Goal: Task Accomplishment & Management: Complete application form

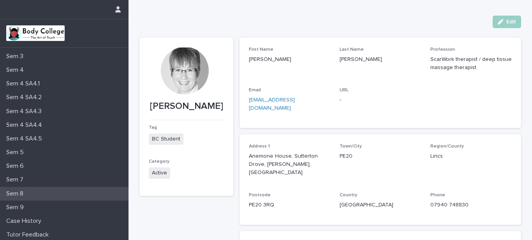
scroll to position [110, 0]
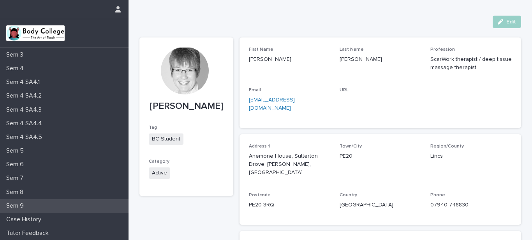
click at [18, 207] on p "Sem 9" at bounding box center [16, 205] width 27 height 7
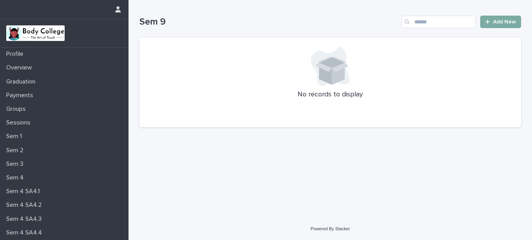
click at [495, 20] on span "Add New" at bounding box center [504, 21] width 23 height 5
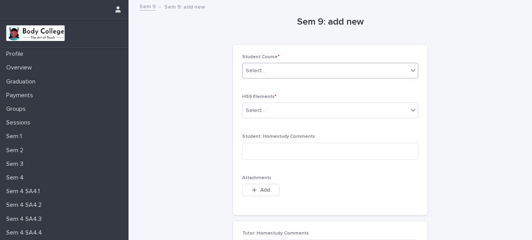
click at [345, 69] on div "Select..." at bounding box center [326, 70] width 166 height 13
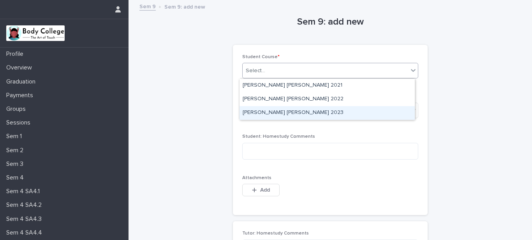
click at [318, 111] on div "[PERSON_NAME] [PERSON_NAME] 2023" at bounding box center [327, 113] width 175 height 14
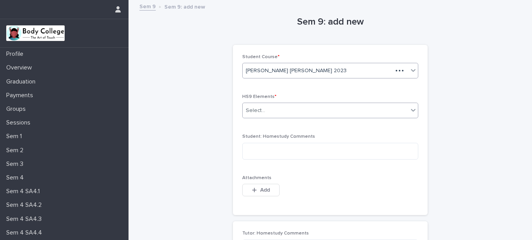
click at [297, 110] on div "Select..." at bounding box center [326, 110] width 166 height 13
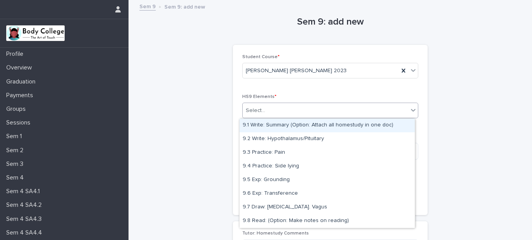
click at [300, 122] on div "9.1 Write: Summary (Option: Attach all homestudy in one doc)" at bounding box center [327, 125] width 175 height 14
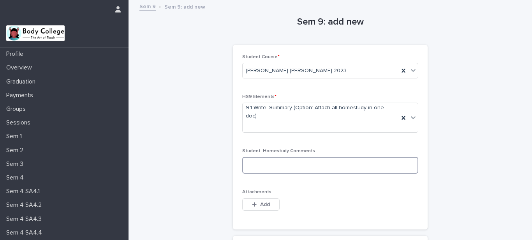
click at [259, 157] on textarea at bounding box center [330, 165] width 176 height 17
paste textarea "**********"
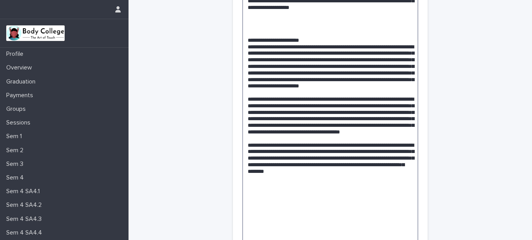
scroll to position [1257, 0]
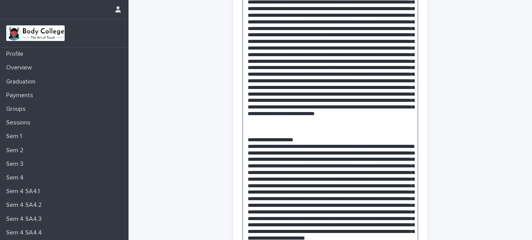
scroll to position [897, 0]
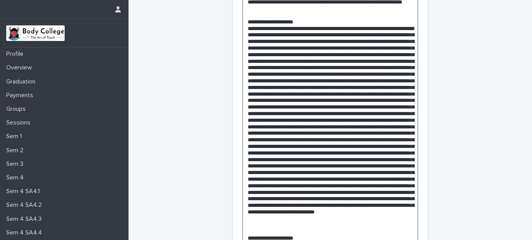
click at [251, 179] on textarea at bounding box center [330, 44] width 176 height 1569
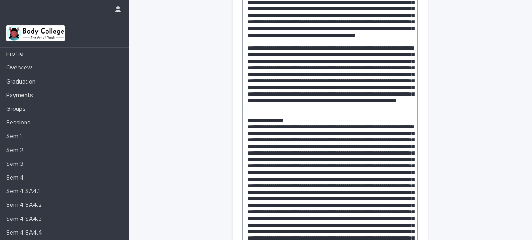
scroll to position [700, 0]
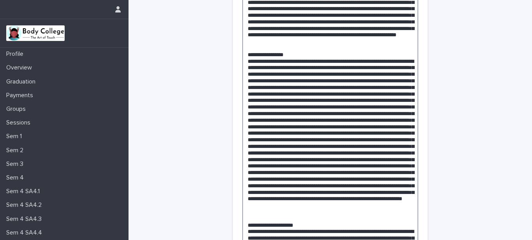
click at [257, 177] on textarea at bounding box center [330, 244] width 176 height 1575
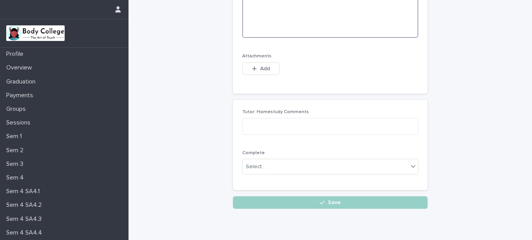
scroll to position [1715, 0]
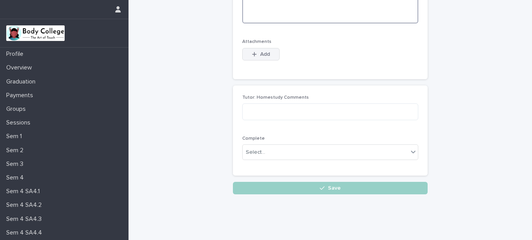
type textarea "**********"
click at [255, 51] on div "button" at bounding box center [256, 53] width 8 height 5
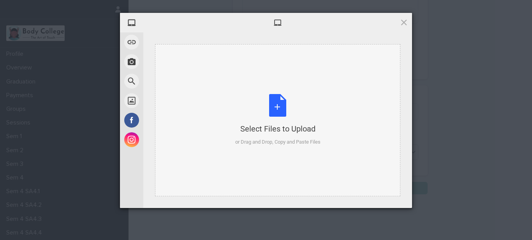
click at [275, 116] on div "Select Files to Upload or Drag and Drop, Copy and Paste Files" at bounding box center [277, 120] width 85 height 52
click at [287, 127] on div "Select Files to Upload" at bounding box center [277, 128] width 85 height 11
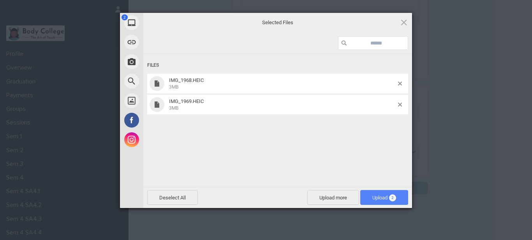
click at [381, 197] on span "Upload 2" at bounding box center [385, 198] width 24 height 6
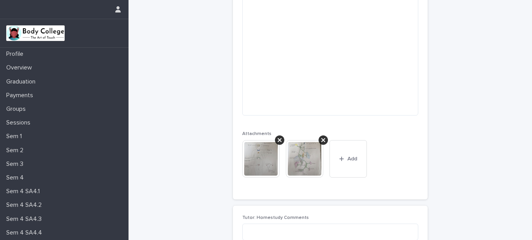
scroll to position [1738, 0]
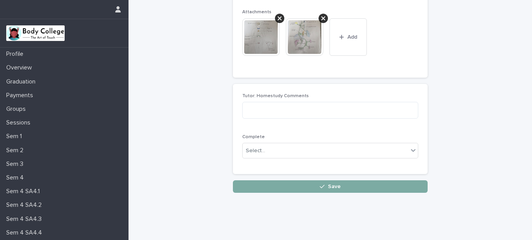
click at [333, 184] on span "Save" at bounding box center [334, 186] width 13 height 5
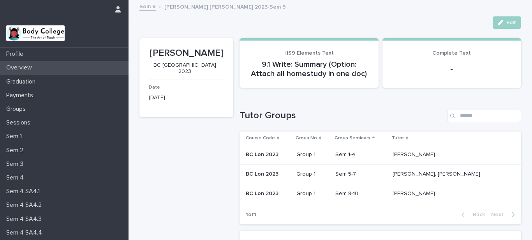
click at [9, 66] on p "Overview" at bounding box center [20, 67] width 35 height 7
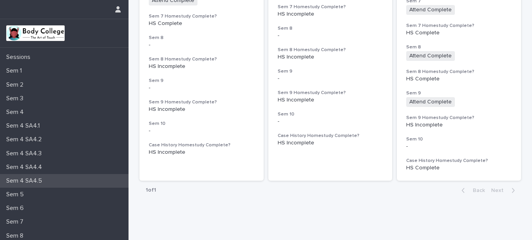
scroll to position [110, 0]
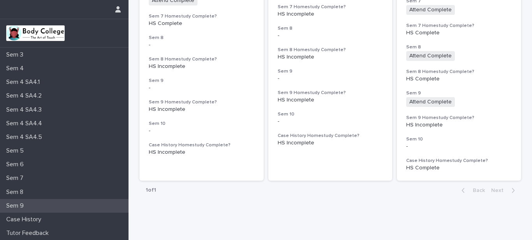
click at [20, 206] on p "Sem 9" at bounding box center [16, 205] width 27 height 7
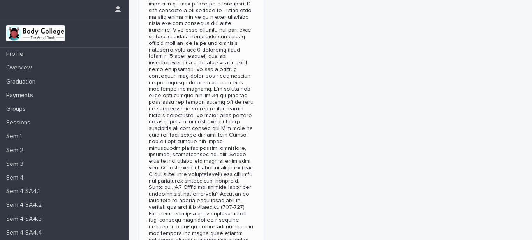
scroll to position [458, 0]
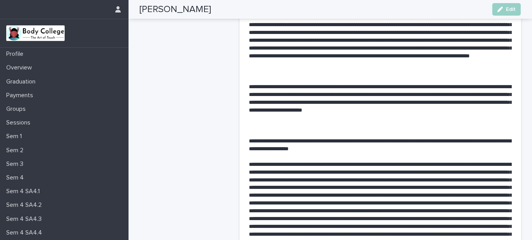
scroll to position [228, 0]
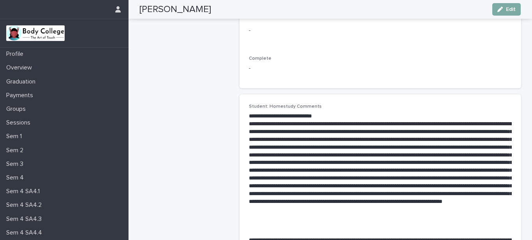
click at [506, 7] on span "Edit" at bounding box center [511, 9] width 10 height 5
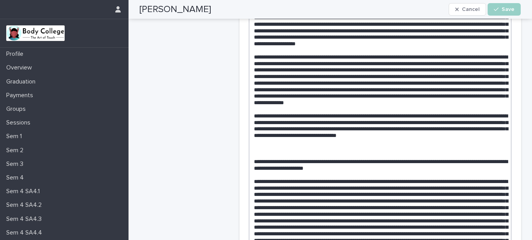
scroll to position [424, 0]
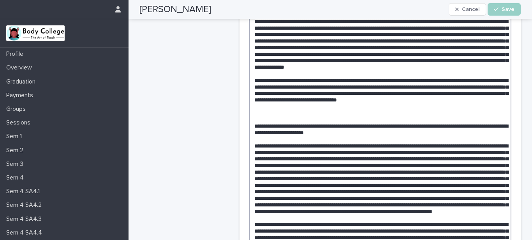
type textarea "**********"
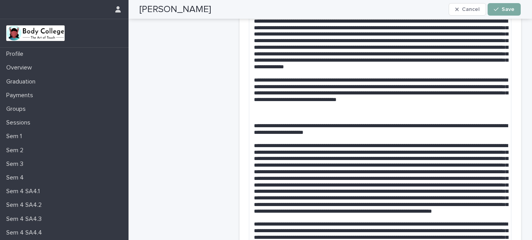
click at [507, 10] on span "Save" at bounding box center [508, 9] width 13 height 5
